Goal: Find specific page/section: Find specific page/section

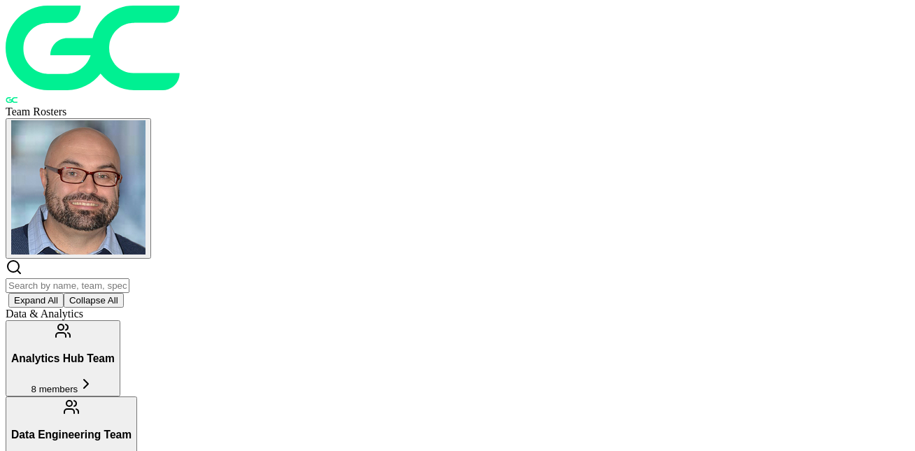
click at [129, 278] on input "text" at bounding box center [68, 285] width 124 height 15
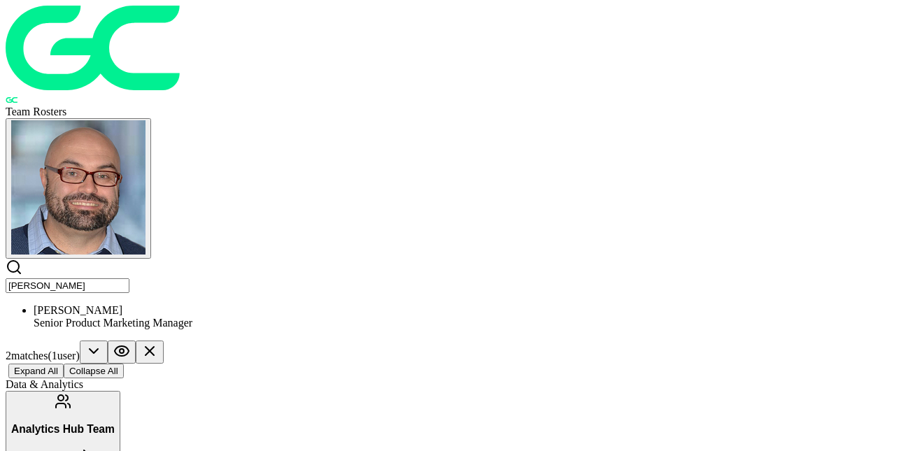
type input "[PERSON_NAME]"
click at [139, 304] on div "[PERSON_NAME]" at bounding box center [472, 310] width 876 height 13
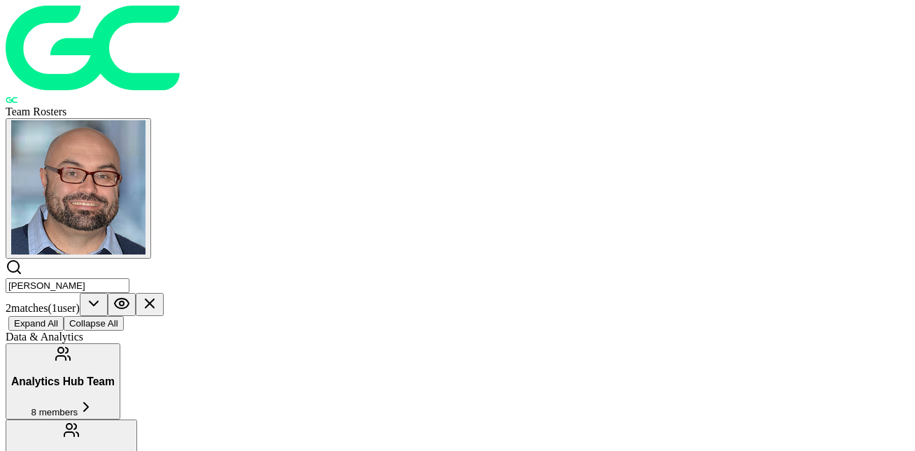
drag, startPoint x: 63, startPoint y: 237, endPoint x: 76, endPoint y: 239, distance: 12.8
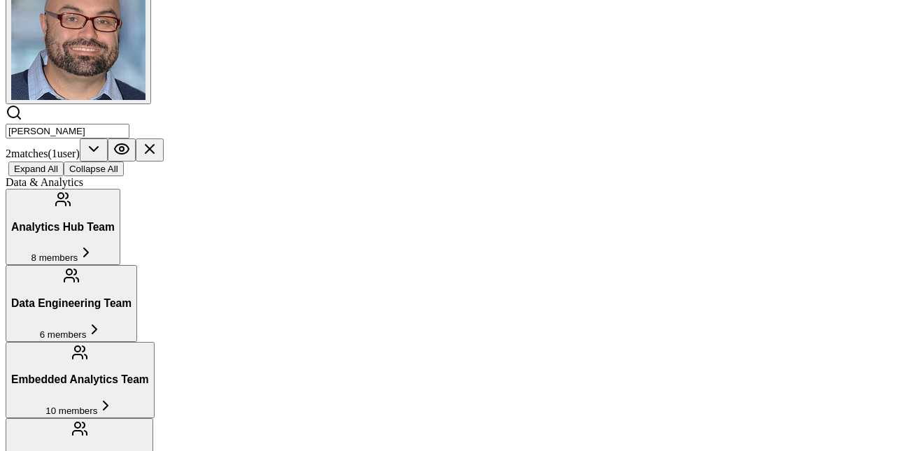
scroll to position [155, 0]
click at [154, 144] on icon at bounding box center [150, 148] width 8 height 8
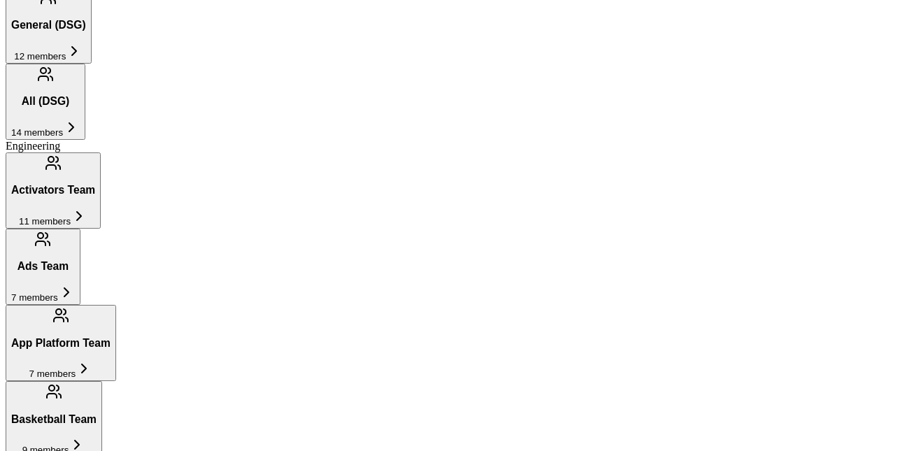
scroll to position [1058, 0]
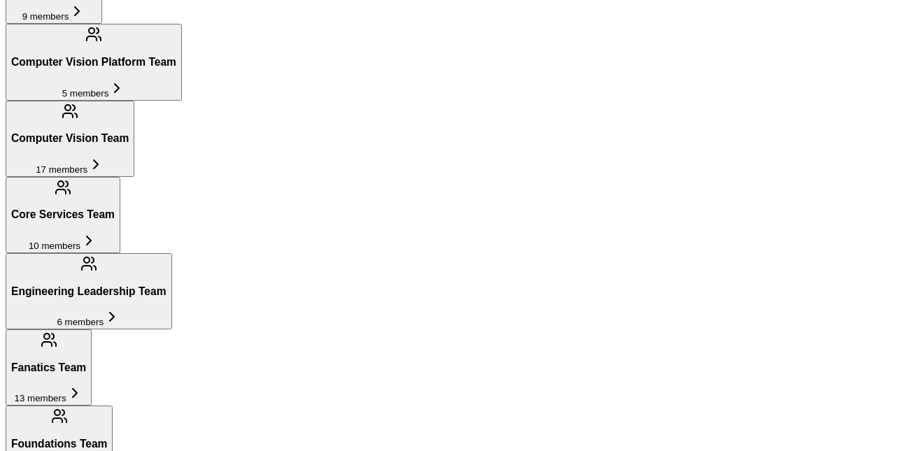
scroll to position [1240, 0]
